Goal: Information Seeking & Learning: Understand process/instructions

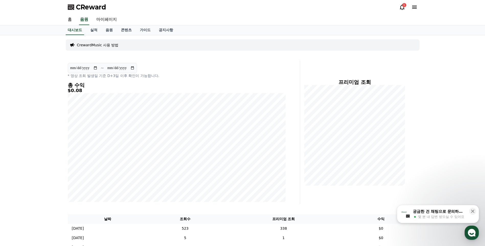
click at [403, 7] on icon at bounding box center [402, 7] width 6 height 6
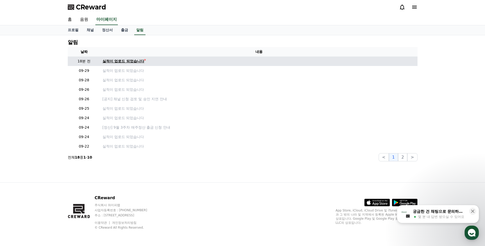
click at [131, 60] on div "실적이 업로드 되었습니다" at bounding box center [124, 61] width 42 height 5
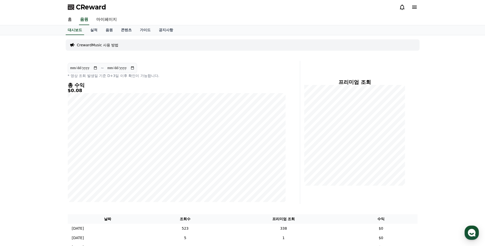
click at [105, 44] on p "CrewardMusic 사용 방법" at bounding box center [98, 44] width 42 height 5
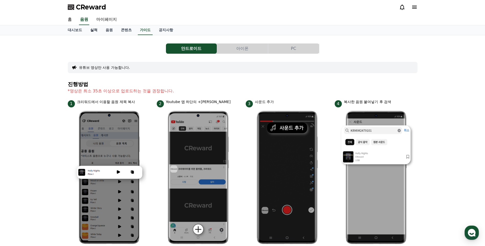
click at [95, 31] on link "실적" at bounding box center [93, 30] width 15 height 10
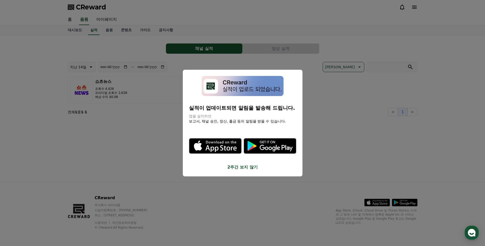
click at [235, 168] on button "2주간 보지 않기" at bounding box center [242, 167] width 107 height 6
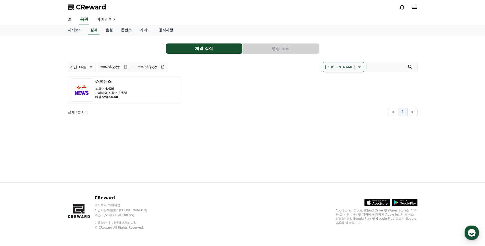
click at [109, 16] on link "마이페이지" at bounding box center [106, 19] width 29 height 11
select select "**********"
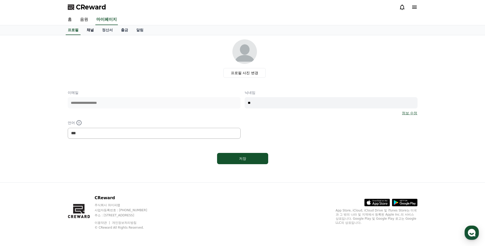
click at [88, 32] on link "채널" at bounding box center [90, 30] width 15 height 10
